Goal: Task Accomplishment & Management: Use online tool/utility

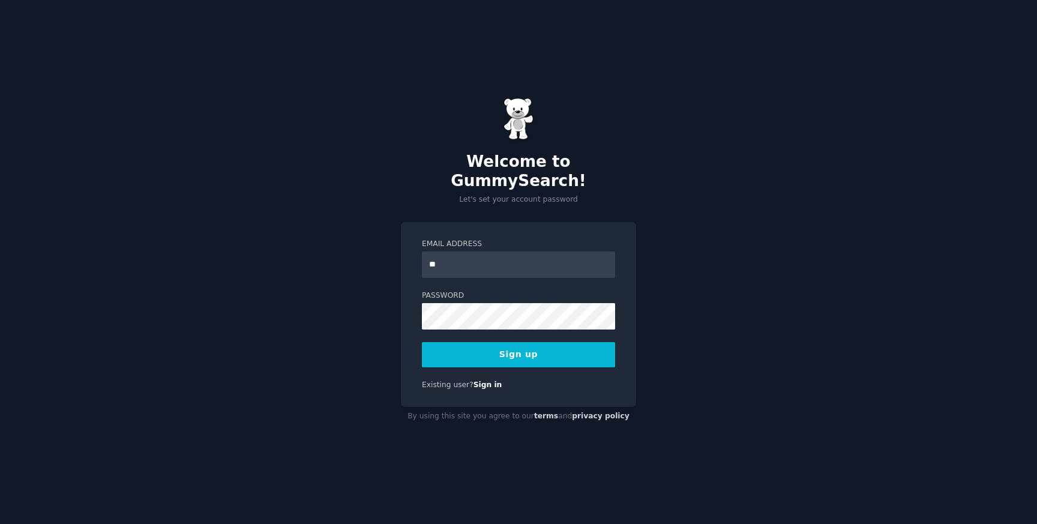
type input "*"
click at [466, 254] on input "Email Address" at bounding box center [518, 265] width 193 height 26
type input "**********"
click at [483, 353] on button "Sign up" at bounding box center [518, 354] width 193 height 25
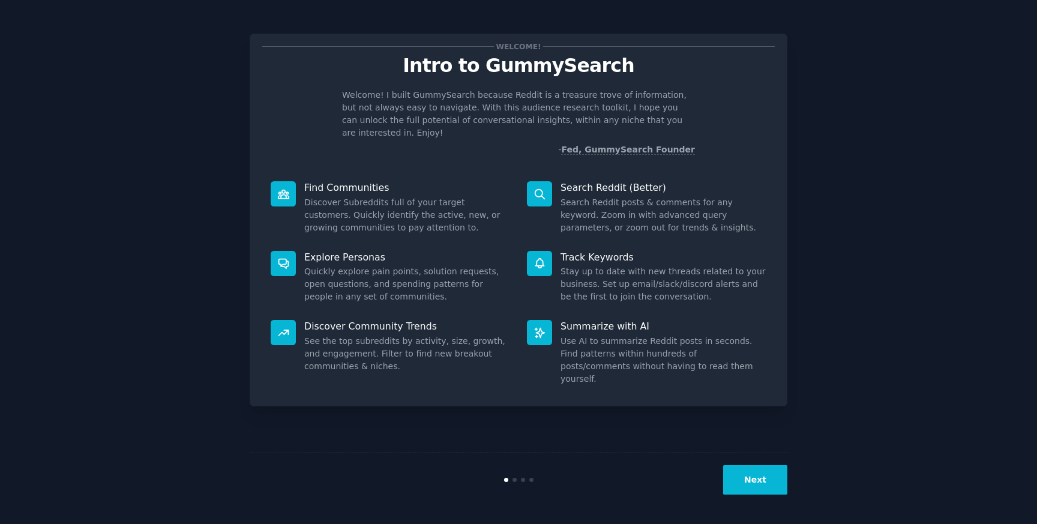
click at [739, 472] on button "Next" at bounding box center [755, 479] width 64 height 29
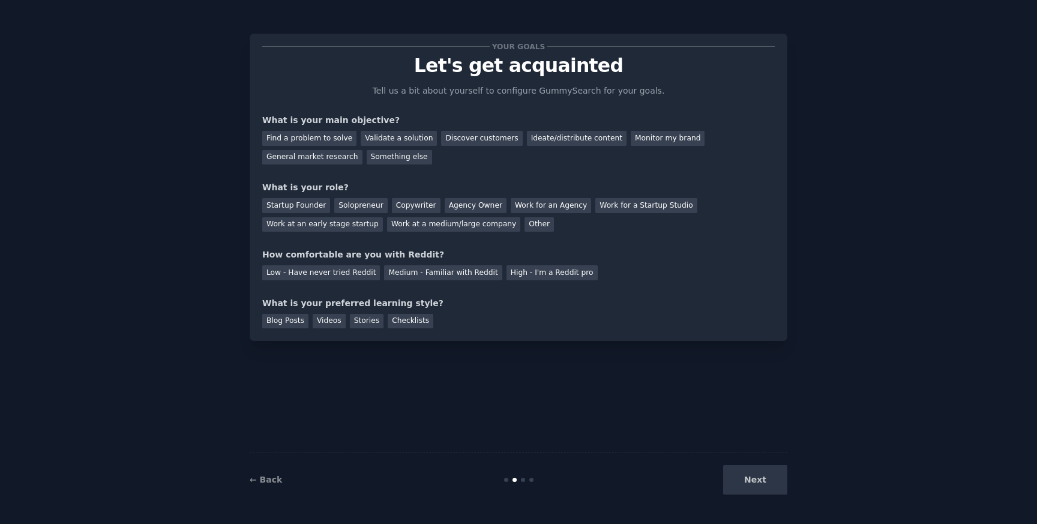
click at [289, 481] on div "← Back" at bounding box center [339, 480] width 179 height 13
click at [275, 481] on link "← Back" at bounding box center [266, 480] width 32 height 10
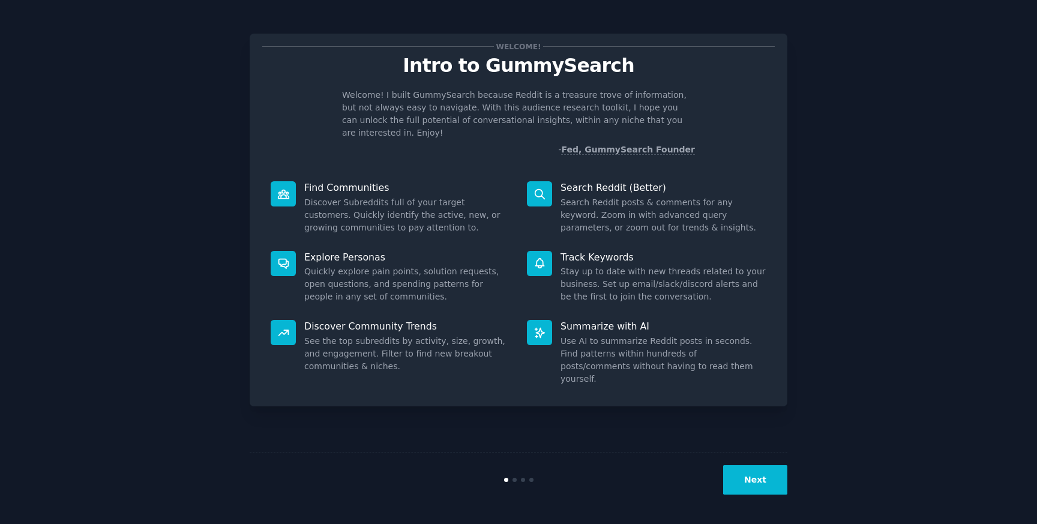
click at [765, 485] on button "Next" at bounding box center [755, 479] width 64 height 29
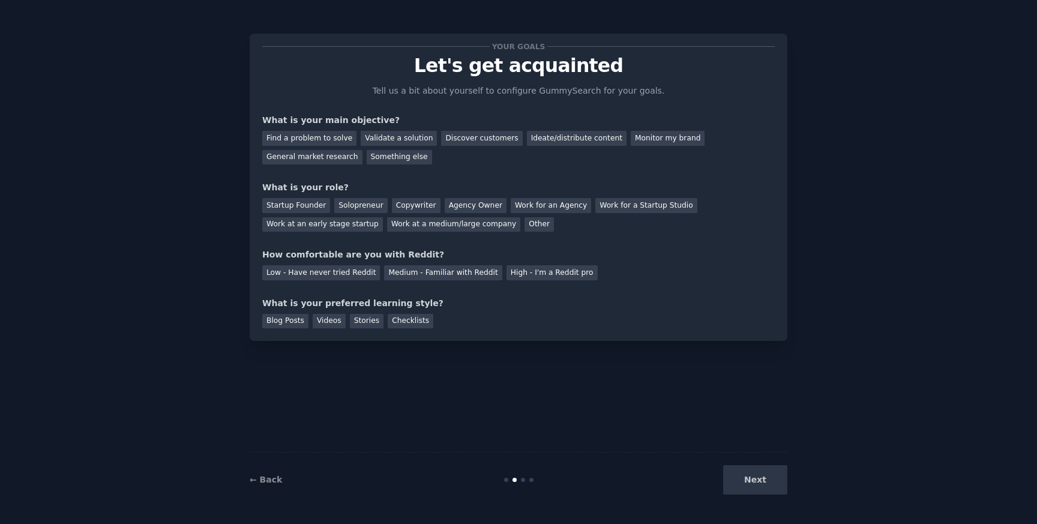
click at [765, 486] on div "Next" at bounding box center [697, 479] width 179 height 29
click at [316, 140] on div "Find a problem to solve" at bounding box center [309, 138] width 94 height 15
click at [308, 206] on div "Startup Founder" at bounding box center [296, 205] width 68 height 15
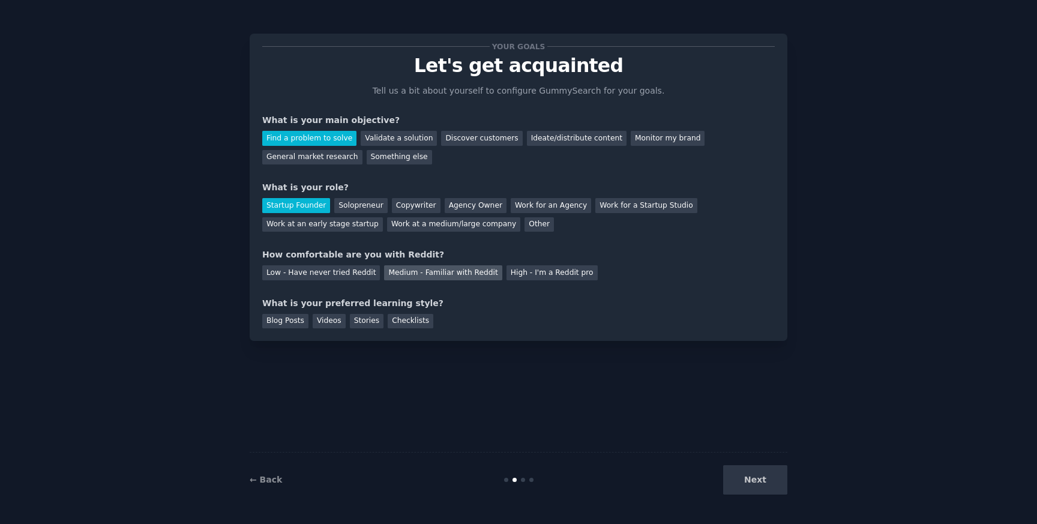
click at [406, 276] on div "Medium - Familiar with Reddit" at bounding box center [443, 272] width 118 height 15
click at [325, 321] on div "Videos" at bounding box center [329, 321] width 33 height 15
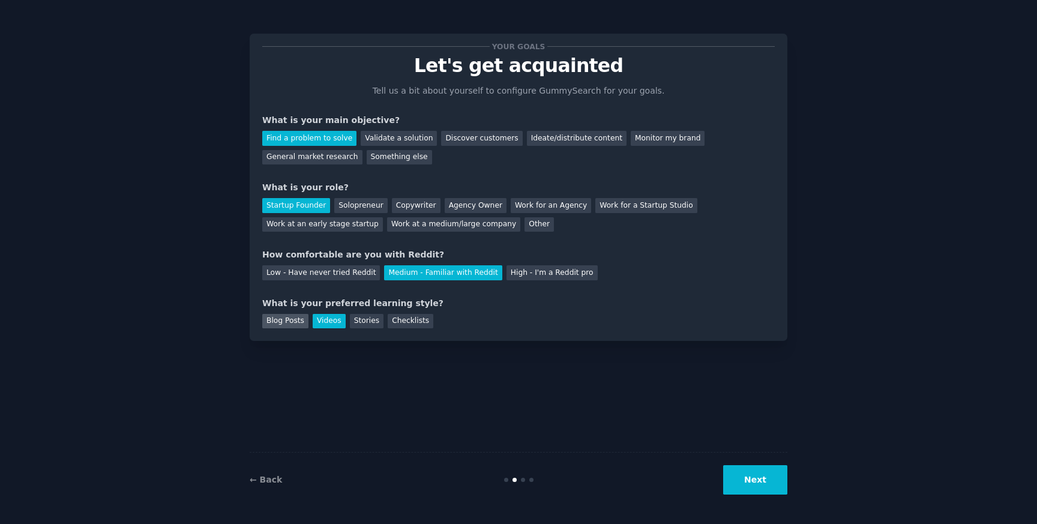
click at [298, 321] on div "Blog Posts" at bounding box center [285, 321] width 46 height 15
click at [743, 472] on button "Next" at bounding box center [755, 479] width 64 height 29
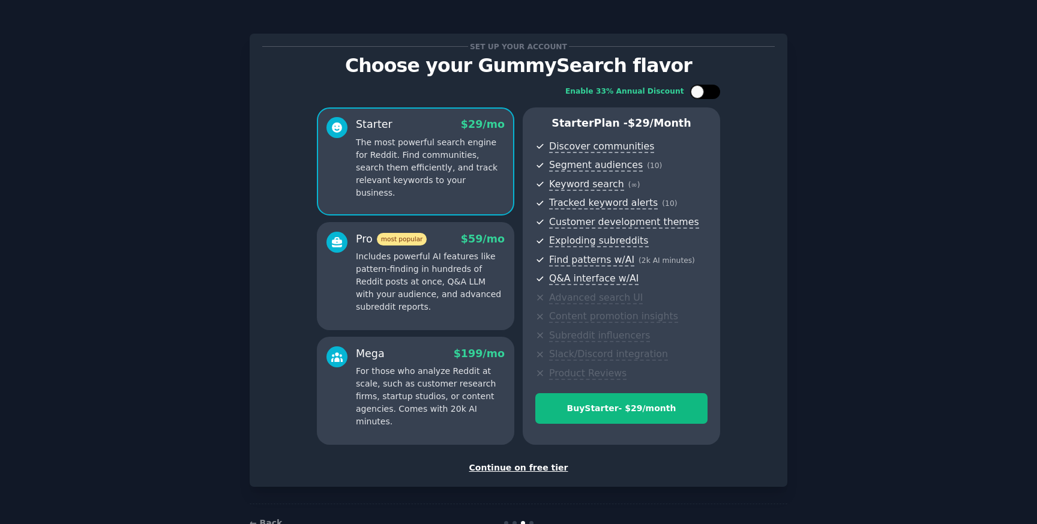
click at [701, 95] on div at bounding box center [697, 91] width 13 height 13
click at [701, 95] on div at bounding box center [705, 92] width 30 height 14
click at [701, 95] on div at bounding box center [697, 91] width 13 height 13
click at [701, 95] on div at bounding box center [705, 92] width 30 height 14
click at [701, 95] on div at bounding box center [697, 91] width 13 height 13
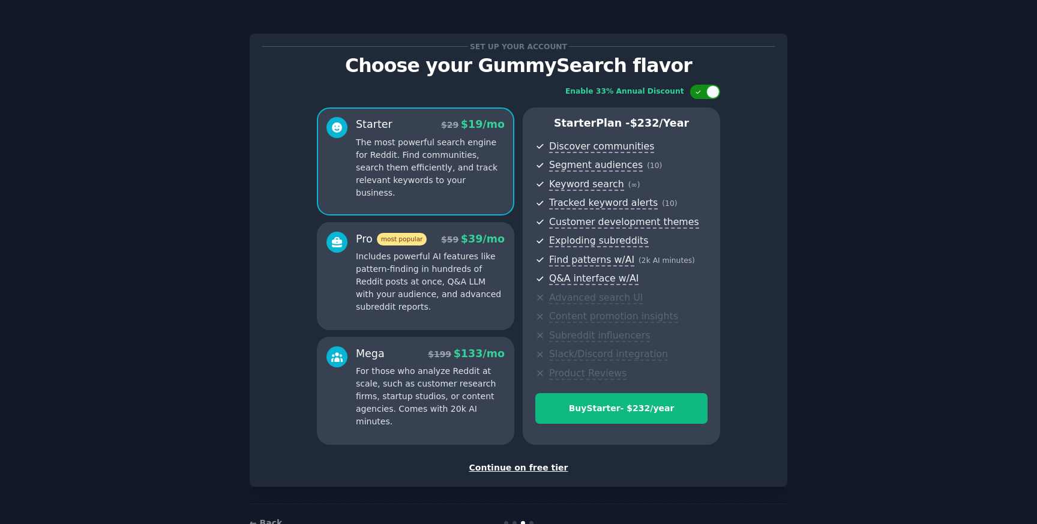
click at [701, 95] on div at bounding box center [705, 92] width 30 height 14
checkbox input "false"
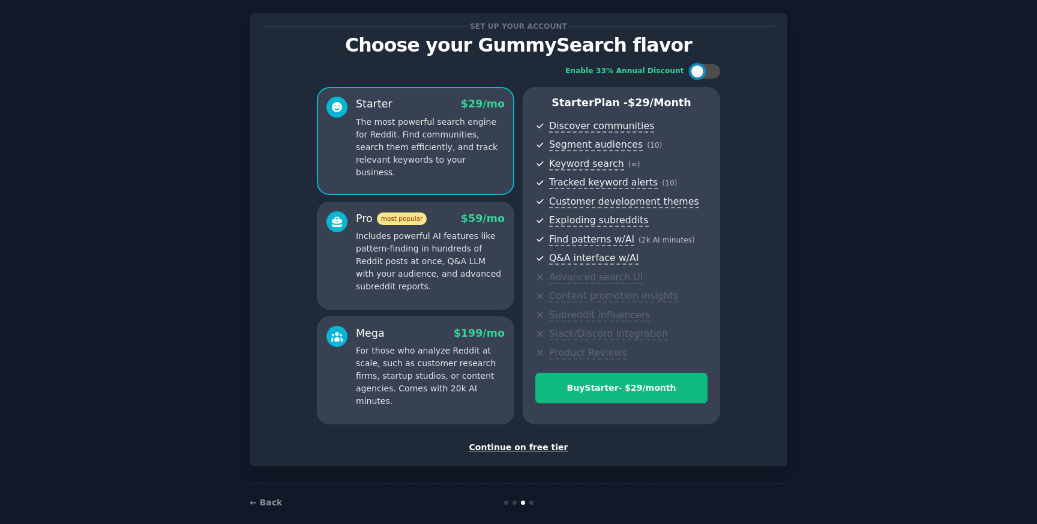
scroll to position [35, 0]
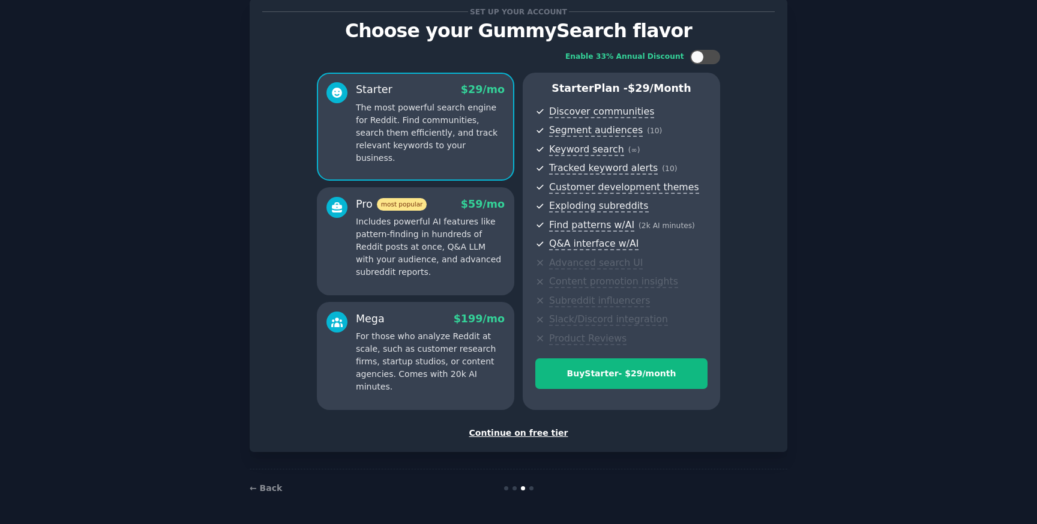
click at [517, 435] on div "Continue on free tier" at bounding box center [518, 433] width 513 height 13
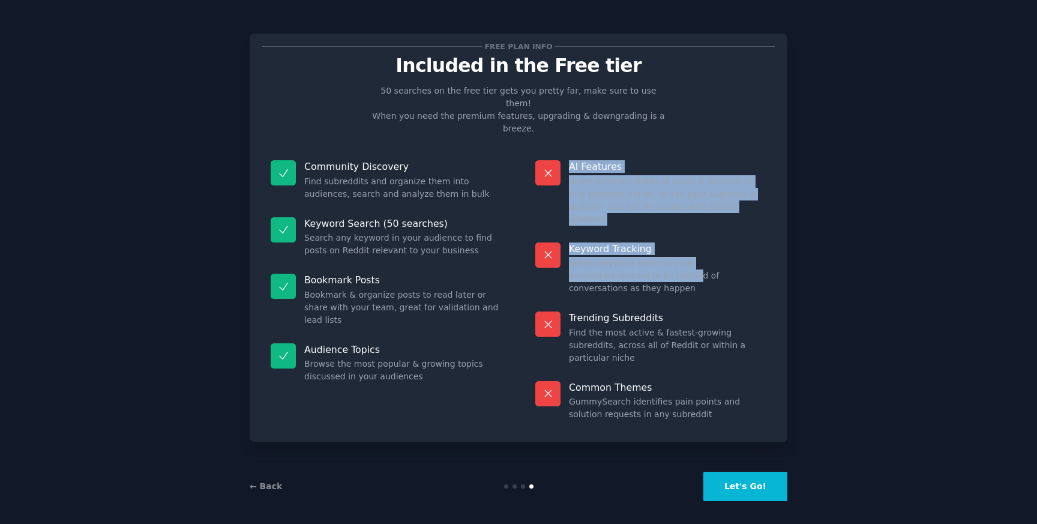
drag, startPoint x: 571, startPoint y: 140, endPoint x: 616, endPoint y: 235, distance: 104.2
click at [616, 235] on dl "AI Features Summarize hundreds of posts in seconds to find common trends, or as…" at bounding box center [651, 290] width 248 height 277
click at [616, 257] on dd "Set up keyword alerts to your email/slack/discord to be notified of conversatio…" at bounding box center [667, 276] width 197 height 38
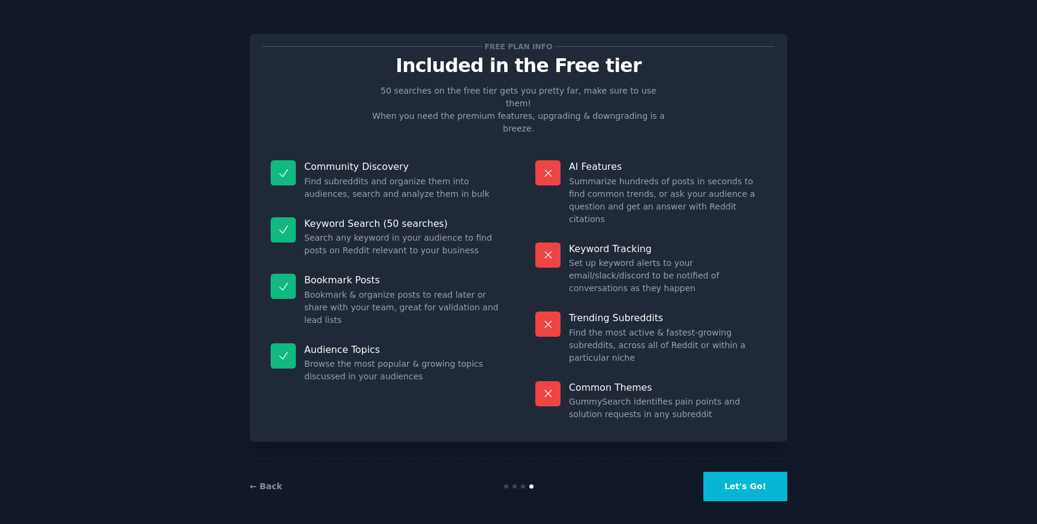
click at [597, 243] on p "Keyword Tracking" at bounding box center [667, 249] width 197 height 13
click at [597, 327] on dd "Find the most active & fastest-growing subreddits, across all of Reddit or with…" at bounding box center [667, 346] width 197 height 38
click at [601, 381] on p "Common Themes" at bounding box center [667, 387] width 197 height 13
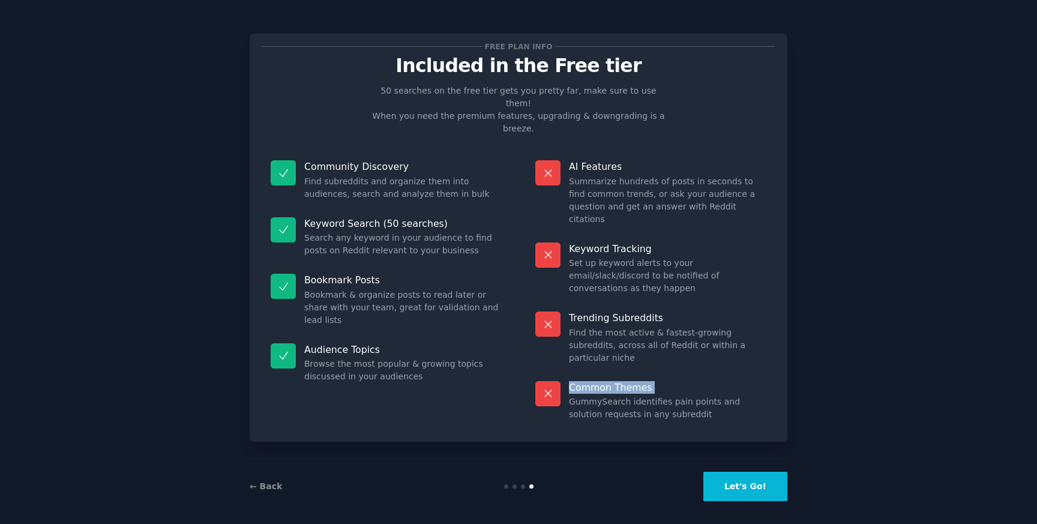
click at [601, 381] on p "Common Themes" at bounding box center [667, 387] width 197 height 13
click at [352, 209] on div "Keyword Search (50 searches) Search any keyword in your audience to find posts …" at bounding box center [386, 237] width 248 height 57
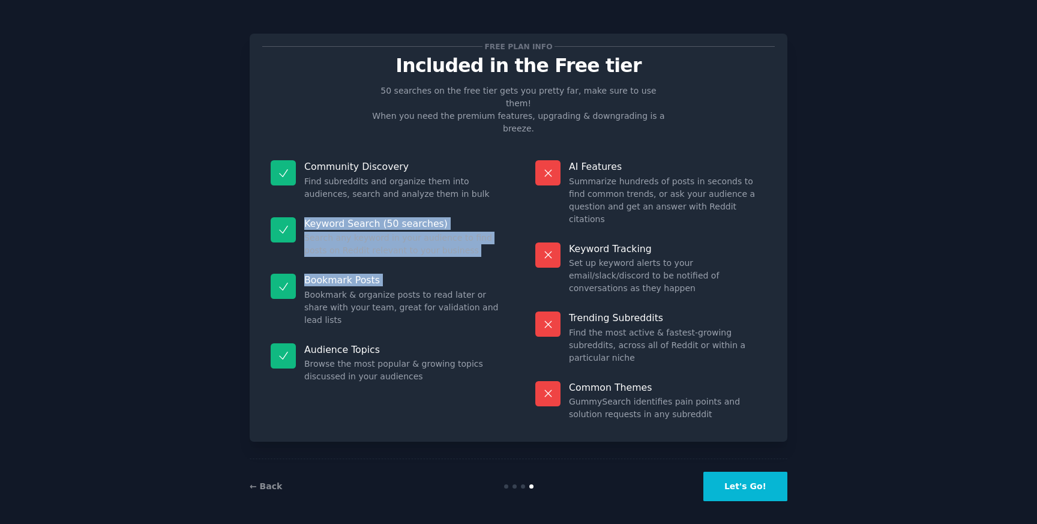
drag, startPoint x: 352, startPoint y: 205, endPoint x: 378, endPoint y: 250, distance: 51.9
click at [378, 250] on dl "Community Discovery Find subreddits and organize them into audiences, search an…" at bounding box center [386, 290] width 248 height 277
click at [378, 274] on p "Bookmark Posts" at bounding box center [402, 280] width 197 height 13
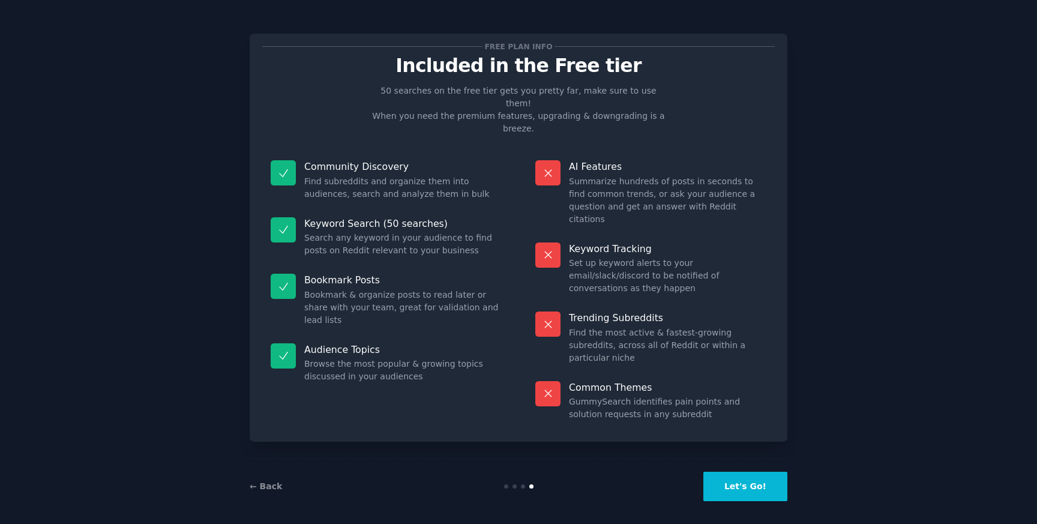
click at [753, 483] on button "Let's Go!" at bounding box center [746, 486] width 84 height 29
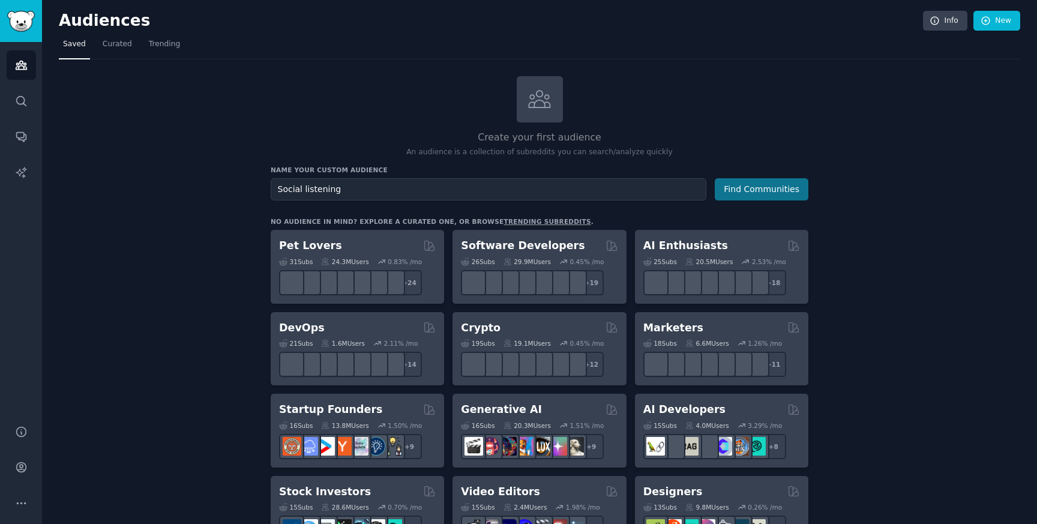
type input "Social listening"
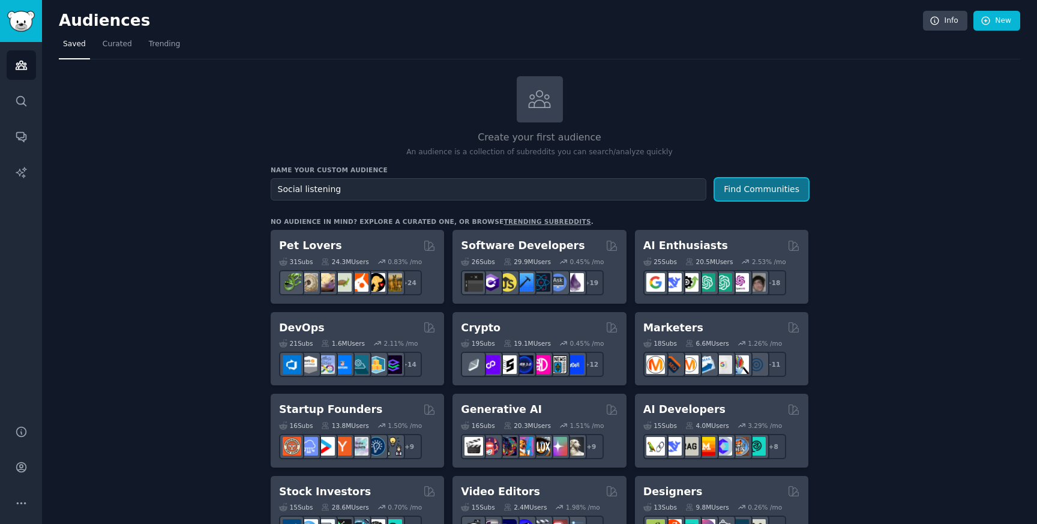
click at [759, 197] on button "Find Communities" at bounding box center [762, 189] width 94 height 22
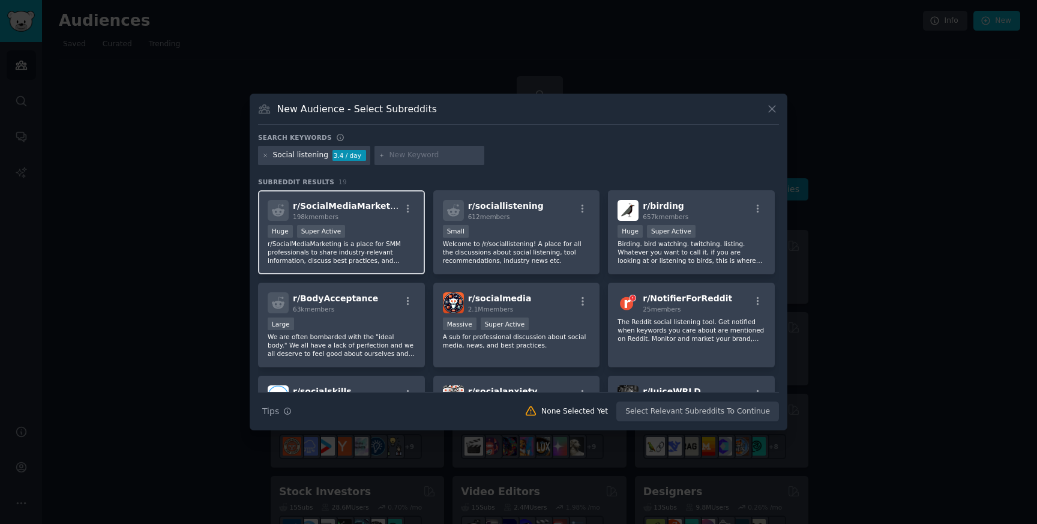
click at [324, 216] on span "198k members" at bounding box center [316, 216] width 46 height 7
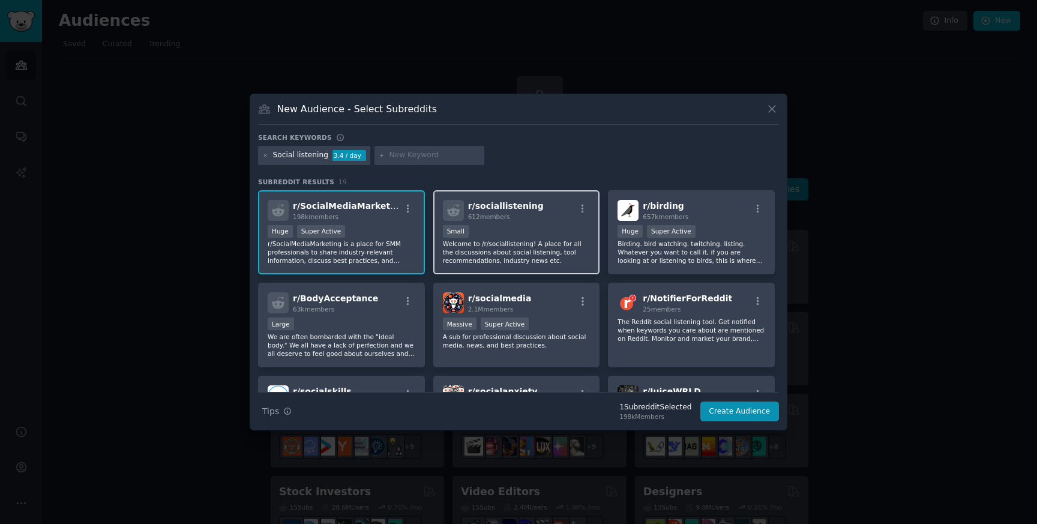
click at [455, 221] on div "r/ sociallistening 612 members Small Welcome to /r/sociallistening! A place for…" at bounding box center [516, 232] width 167 height 85
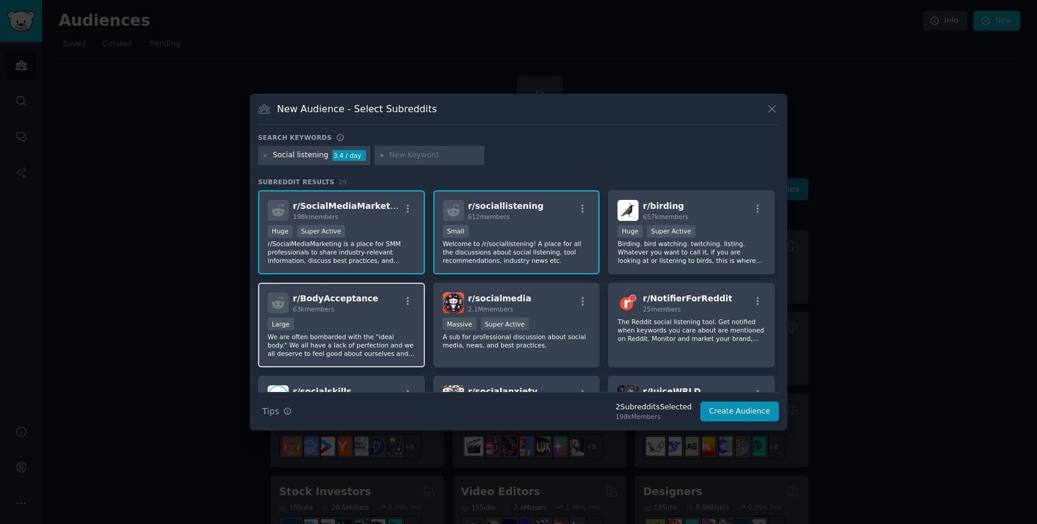
click at [388, 301] on div "r/ BodyAcceptance 63k members" at bounding box center [342, 302] width 148 height 21
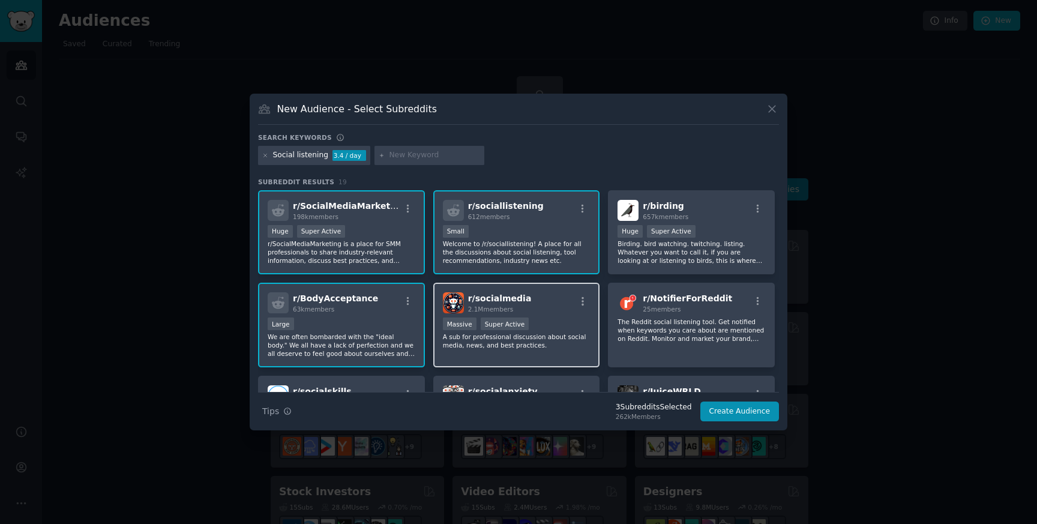
click at [438, 325] on div "r/ socialmedia 2.1M members Massive Super Active A sub for professional discuss…" at bounding box center [516, 325] width 167 height 85
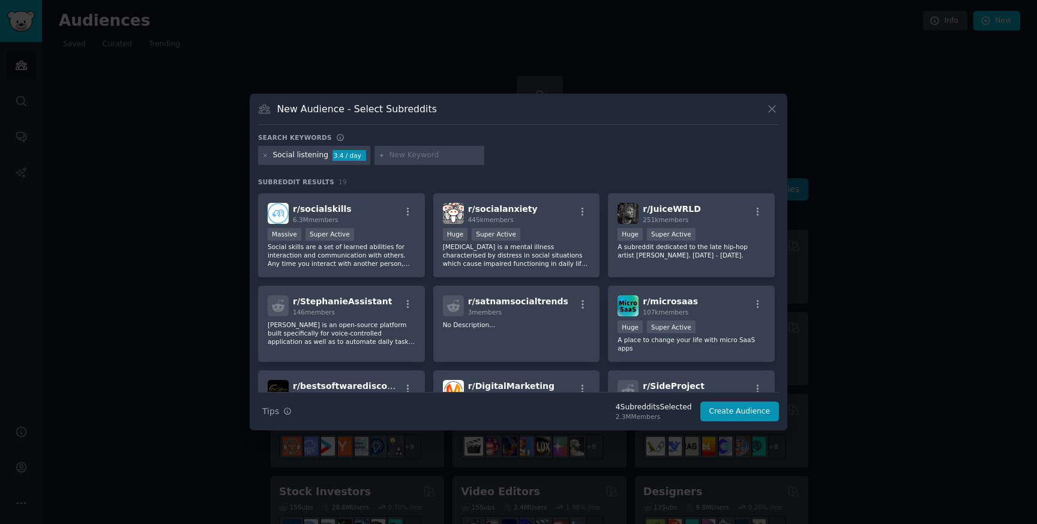
scroll to position [185, 0]
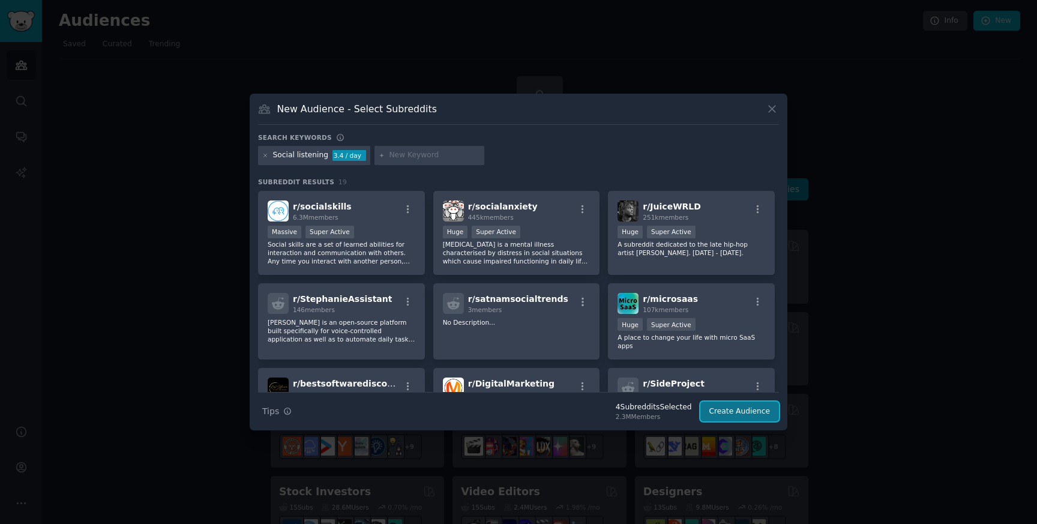
click at [744, 414] on button "Create Audience" at bounding box center [740, 412] width 79 height 20
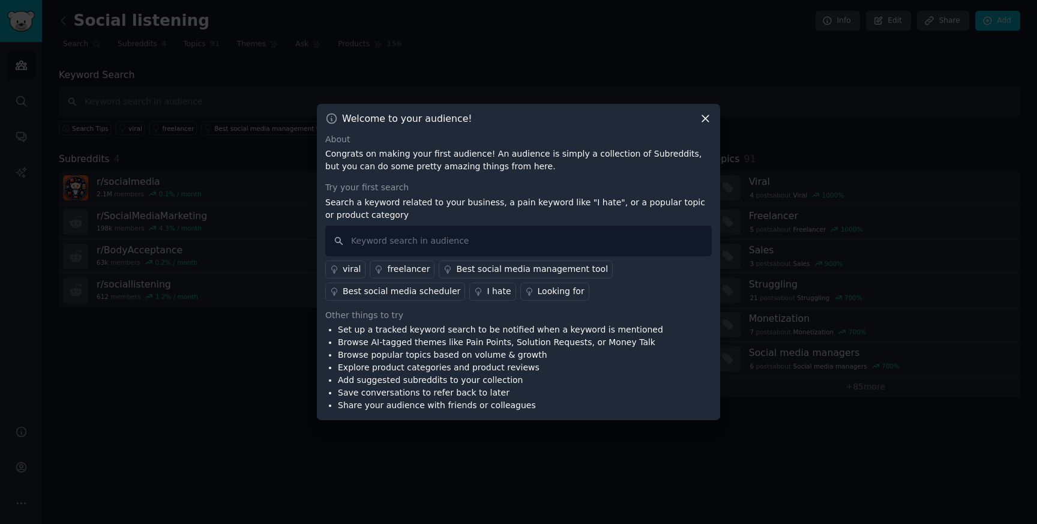
click at [710, 116] on icon at bounding box center [705, 118] width 13 height 13
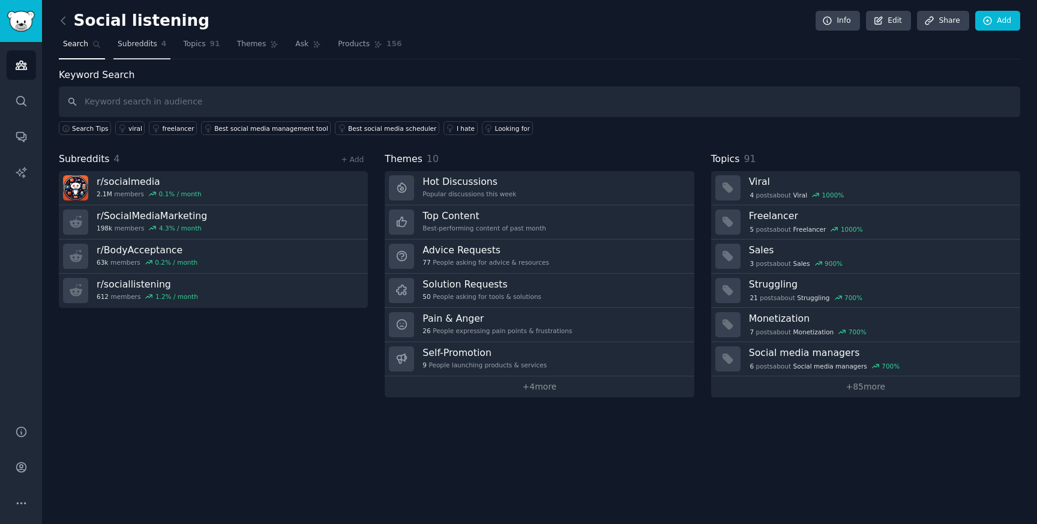
click at [124, 49] on span "Subreddits" at bounding box center [138, 44] width 40 height 11
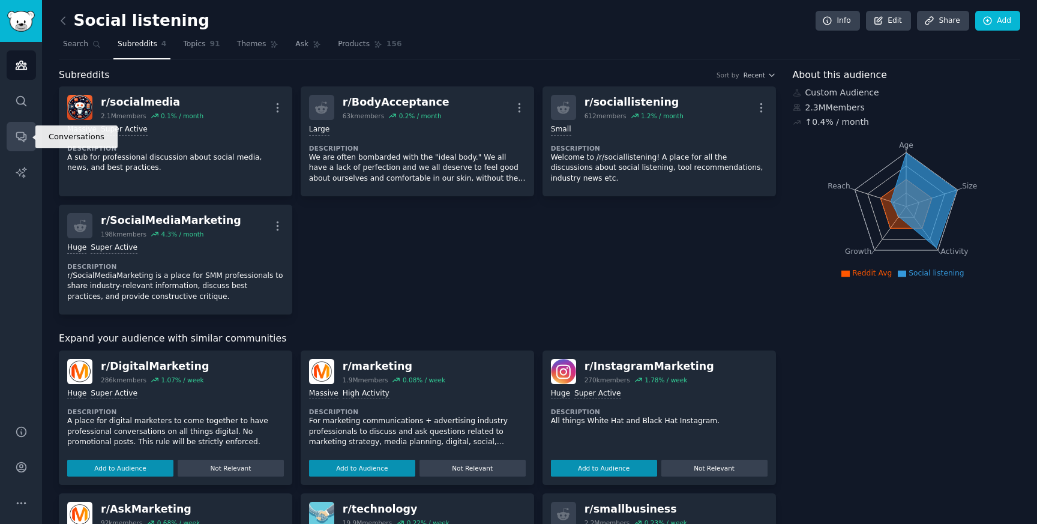
click at [7, 133] on link "Conversations" at bounding box center [21, 136] width 29 height 29
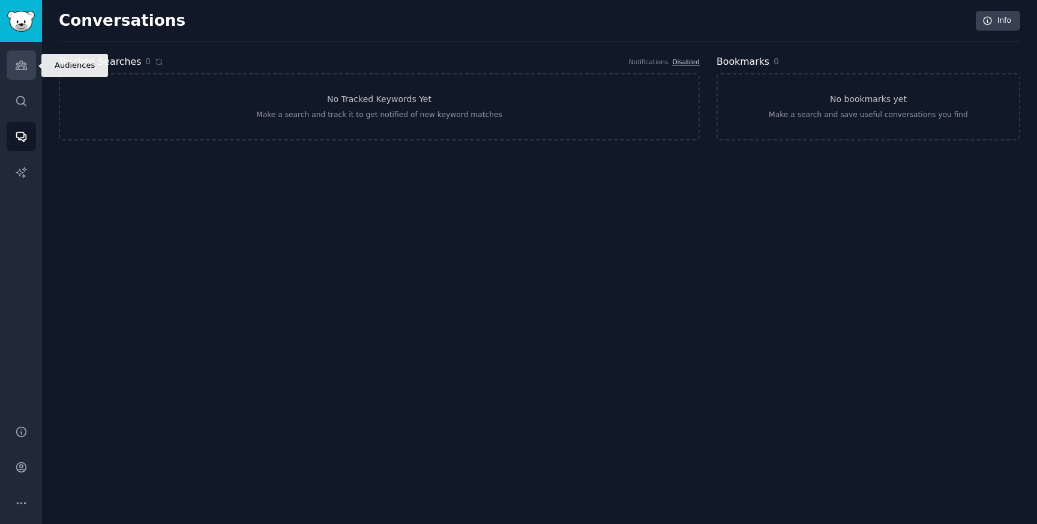
click at [16, 67] on icon "Sidebar" at bounding box center [21, 65] width 11 height 8
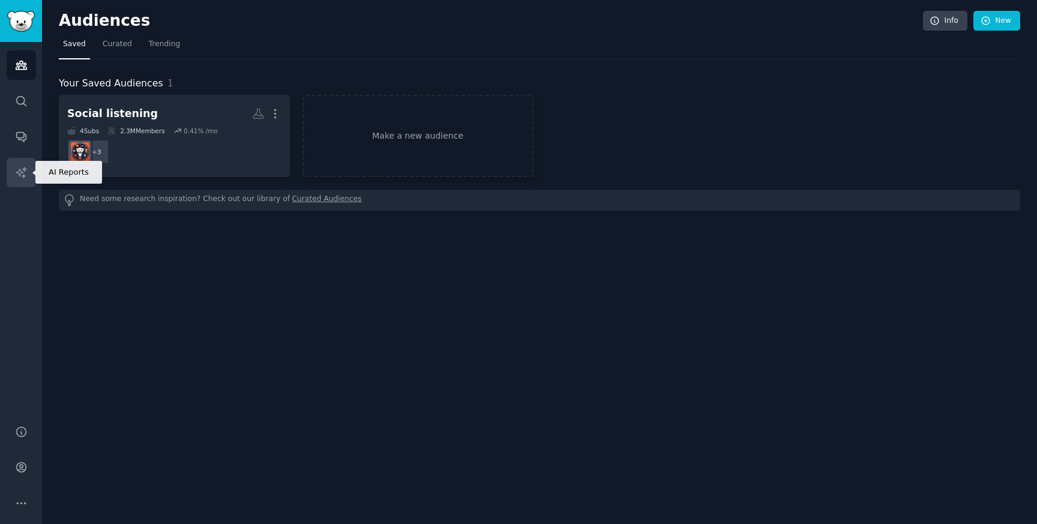
click at [20, 179] on link "AI Reports" at bounding box center [21, 172] width 29 height 29
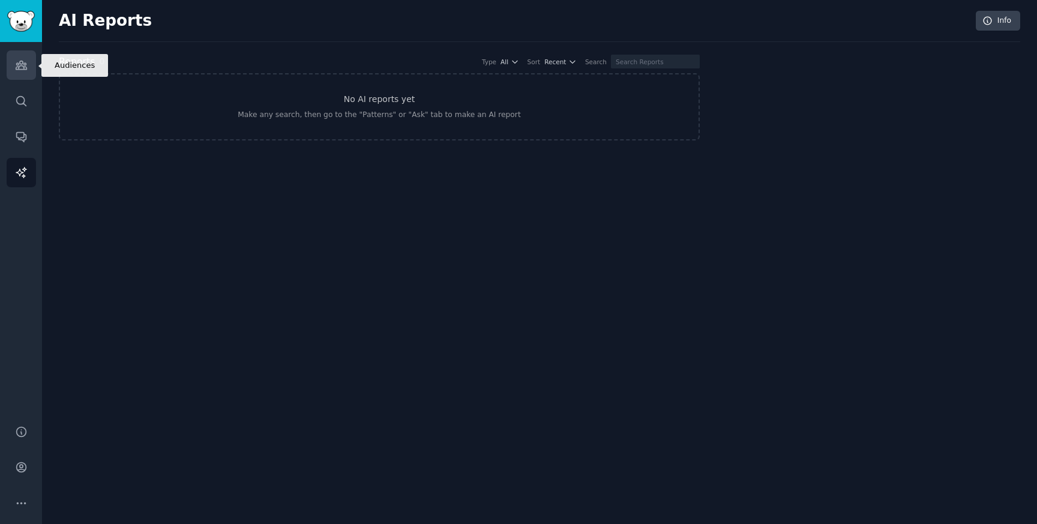
click at [14, 56] on link "Audiences" at bounding box center [21, 64] width 29 height 29
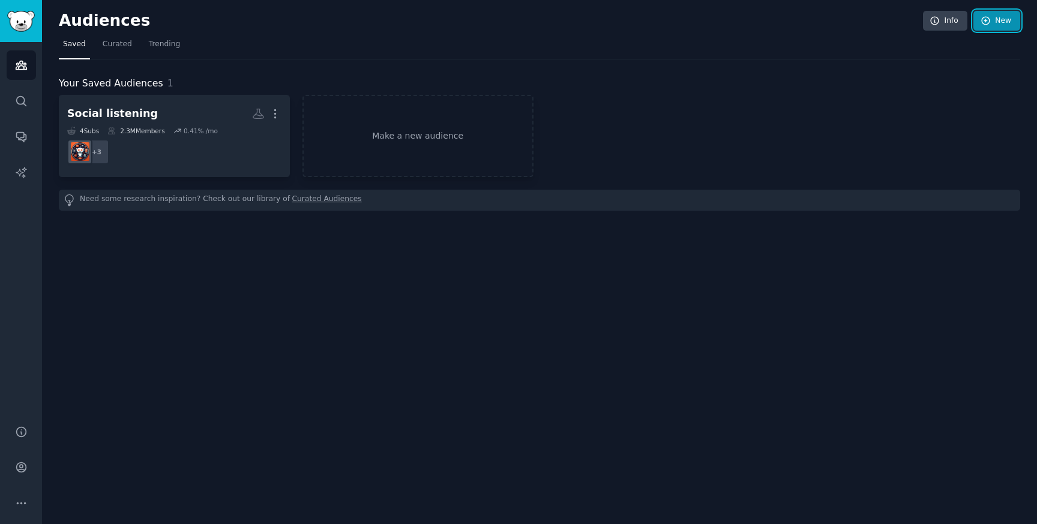
click at [993, 27] on link "New" at bounding box center [997, 21] width 47 height 20
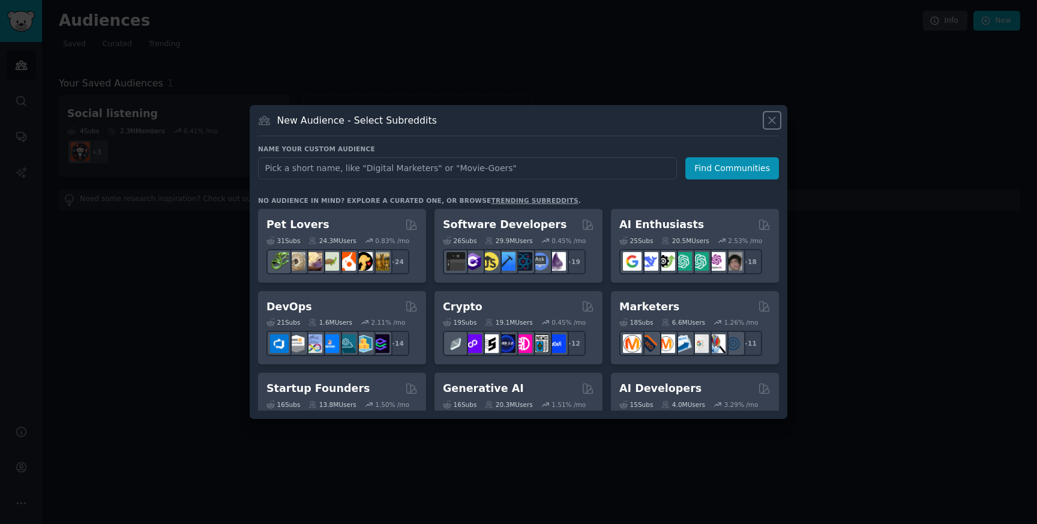
click at [777, 117] on icon at bounding box center [772, 120] width 13 height 13
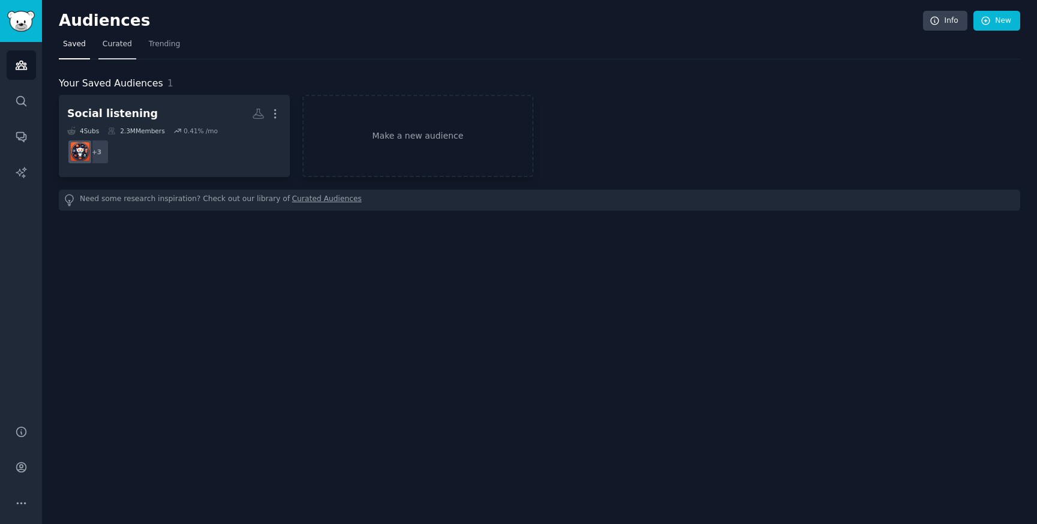
click at [114, 41] on span "Curated" at bounding box center [117, 44] width 29 height 11
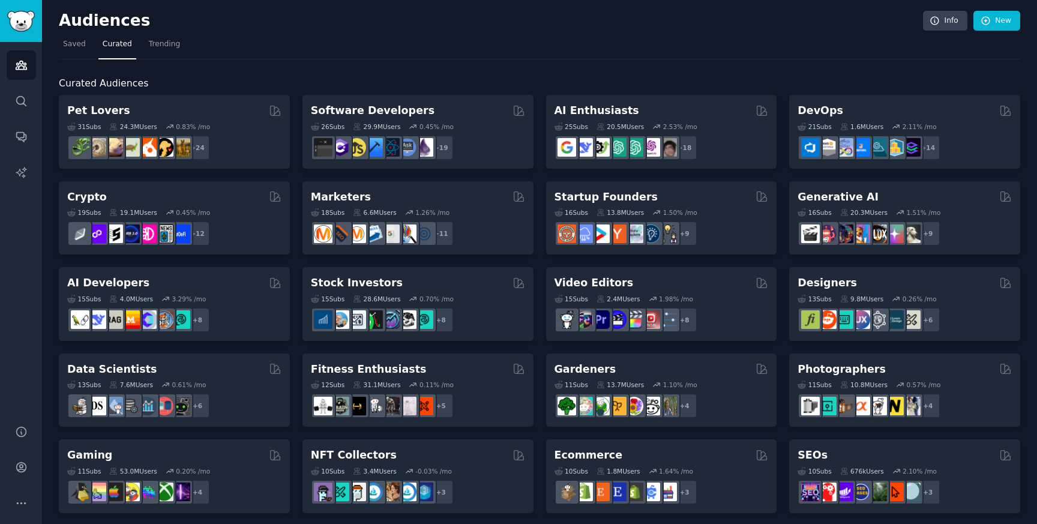
click at [292, 133] on div "Pet Lovers 31 Sub s 24.3M Users 0.83 % /mo r/DogBreeds101, r/Dogowners, r/DogTr…" at bounding box center [540, 519] width 962 height 849
click at [19, 97] on icon "Sidebar" at bounding box center [21, 101] width 13 height 13
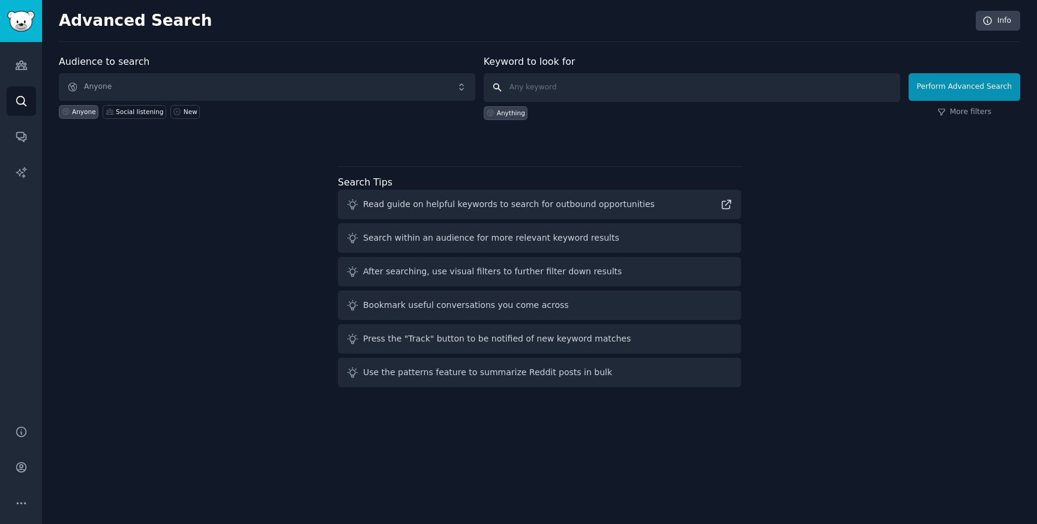
click at [558, 79] on input "text" at bounding box center [692, 87] width 417 height 29
type input "social listening"
click button "Perform Advanced Search" at bounding box center [965, 87] width 112 height 28
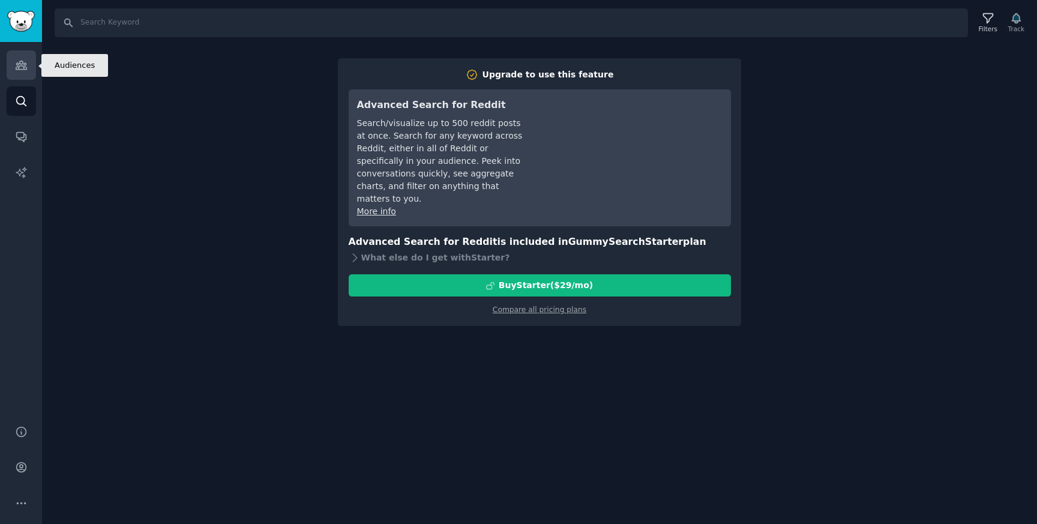
click at [27, 65] on link "Audiences" at bounding box center [21, 64] width 29 height 29
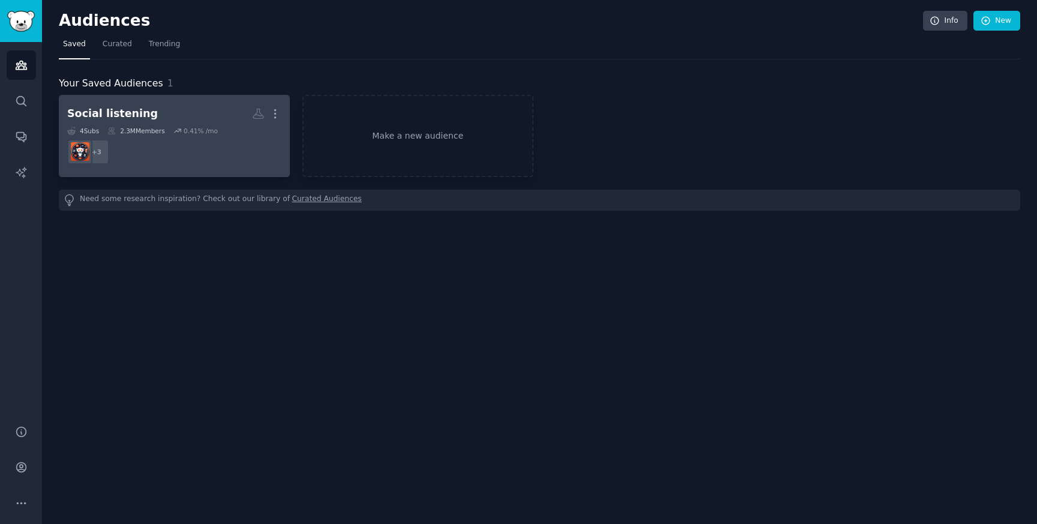
click at [159, 137] on dd "+ 3" at bounding box center [174, 152] width 214 height 34
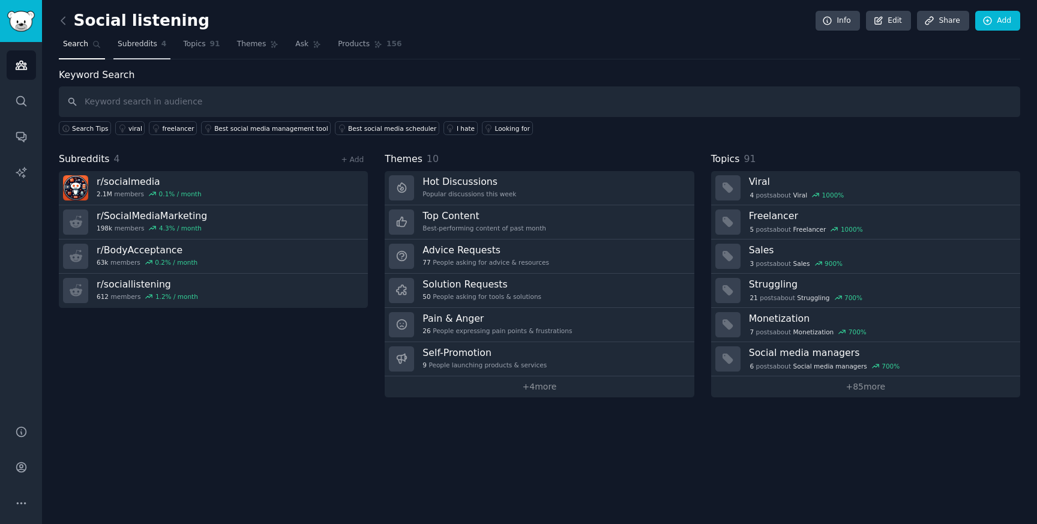
click at [148, 44] on span "Subreddits" at bounding box center [138, 44] width 40 height 11
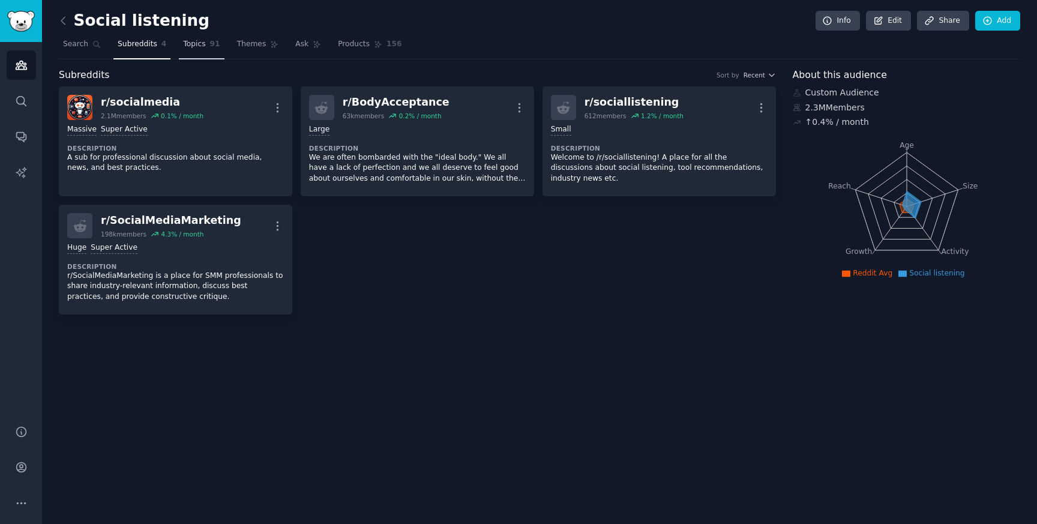
click at [194, 44] on span "Topics" at bounding box center [194, 44] width 22 height 11
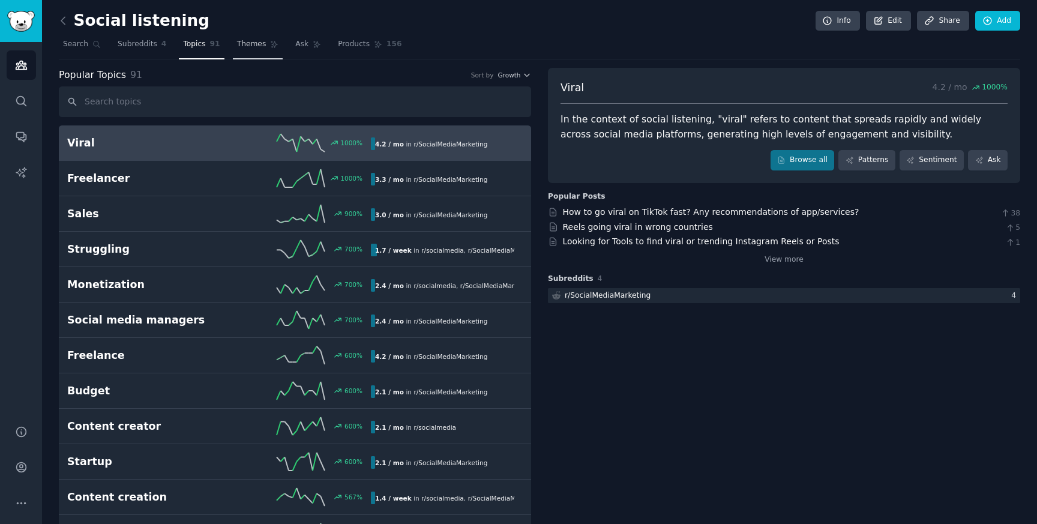
click at [237, 47] on span "Themes" at bounding box center [251, 44] width 29 height 11
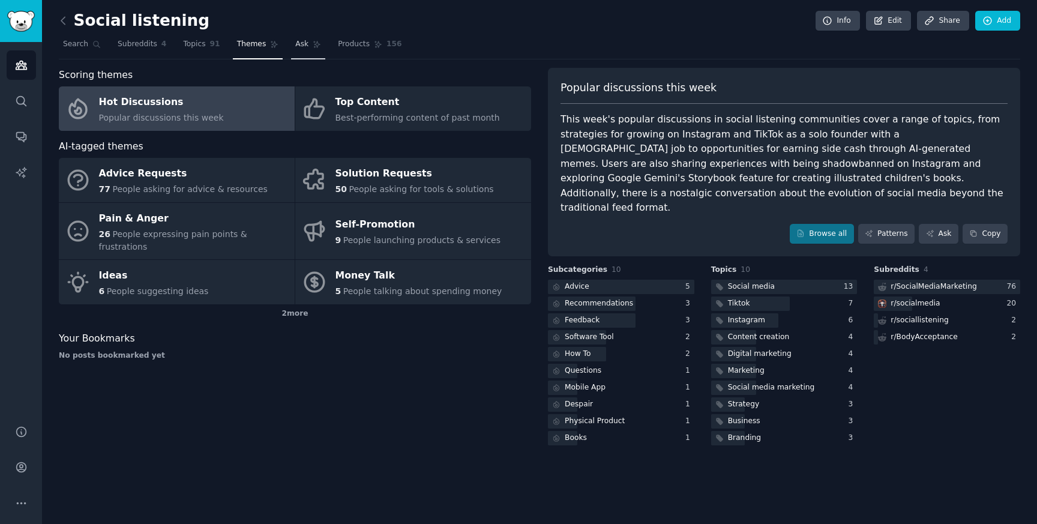
click at [305, 37] on link "Ask" at bounding box center [308, 47] width 34 height 25
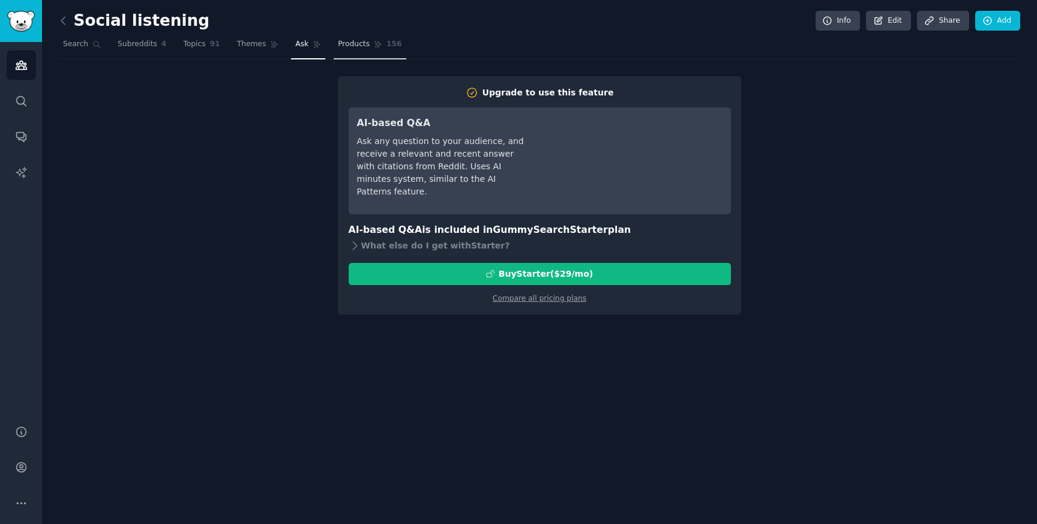
click at [366, 50] on link "Products 156" at bounding box center [370, 47] width 72 height 25
